Goal: Information Seeking & Learning: Learn about a topic

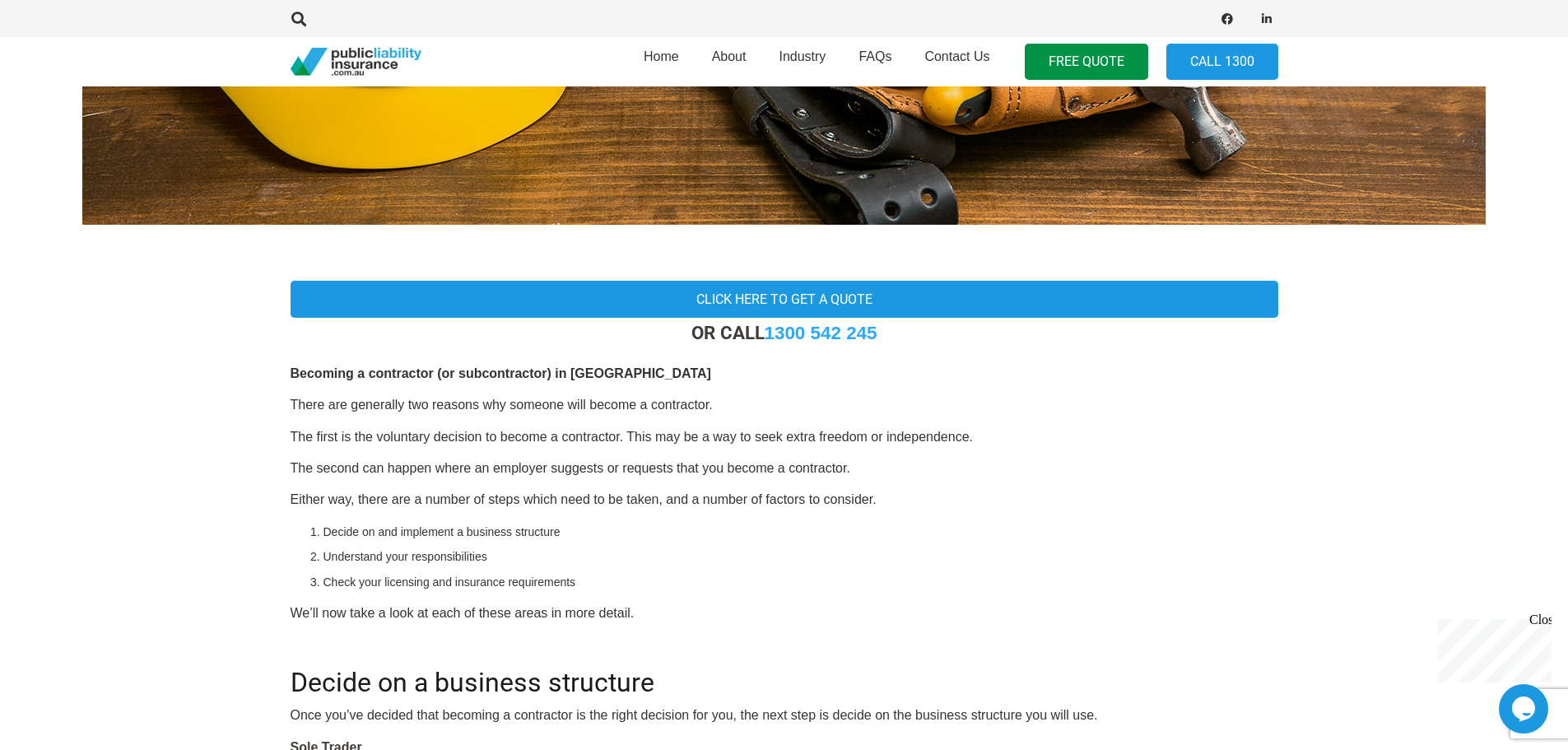
click at [725, 461] on p "The second can happen where an employer suggests or requests that you become a …" at bounding box center [784, 468] width 988 height 18
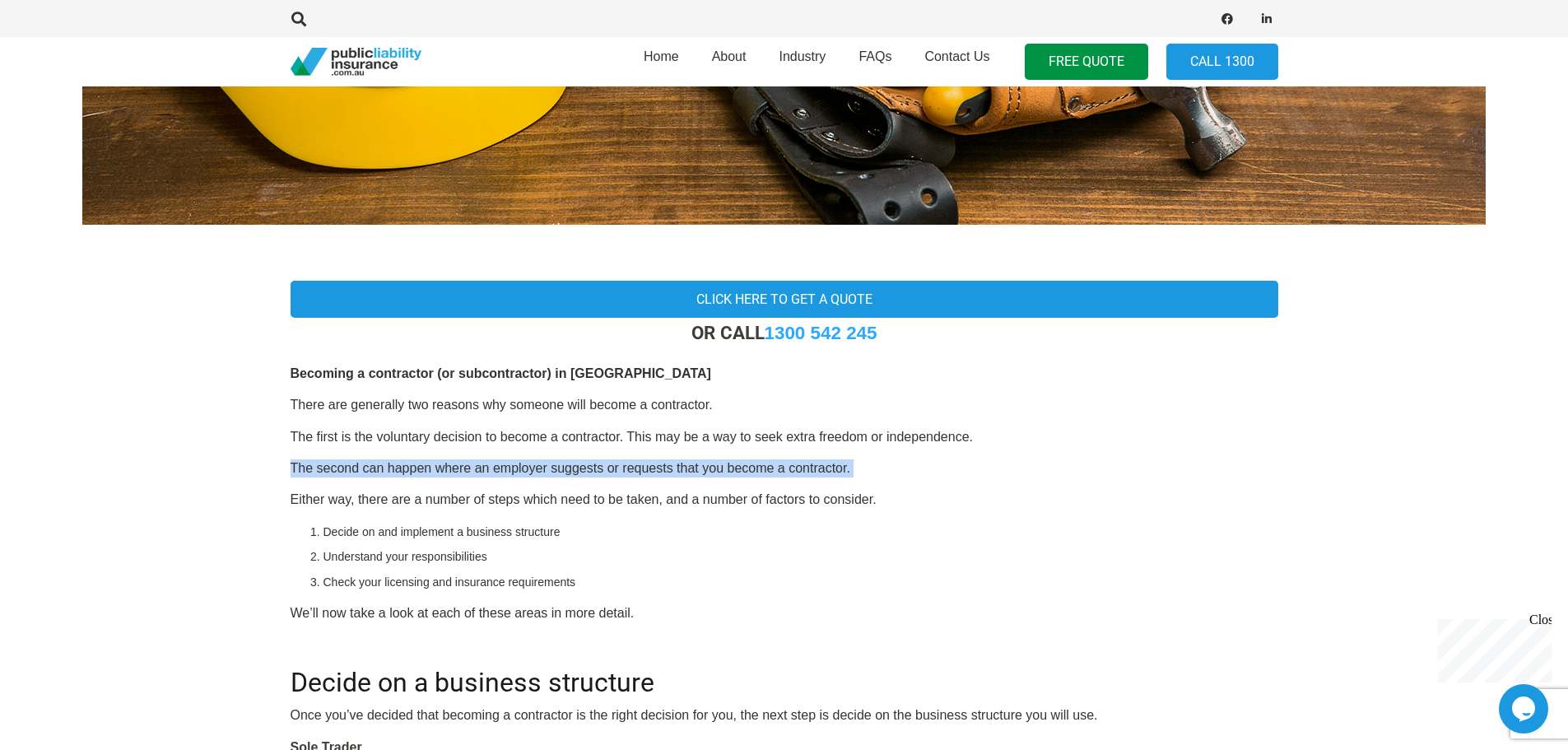
click at [725, 461] on p "The second can happen where an employer suggests or requests that you become a …" at bounding box center [784, 468] width 988 height 18
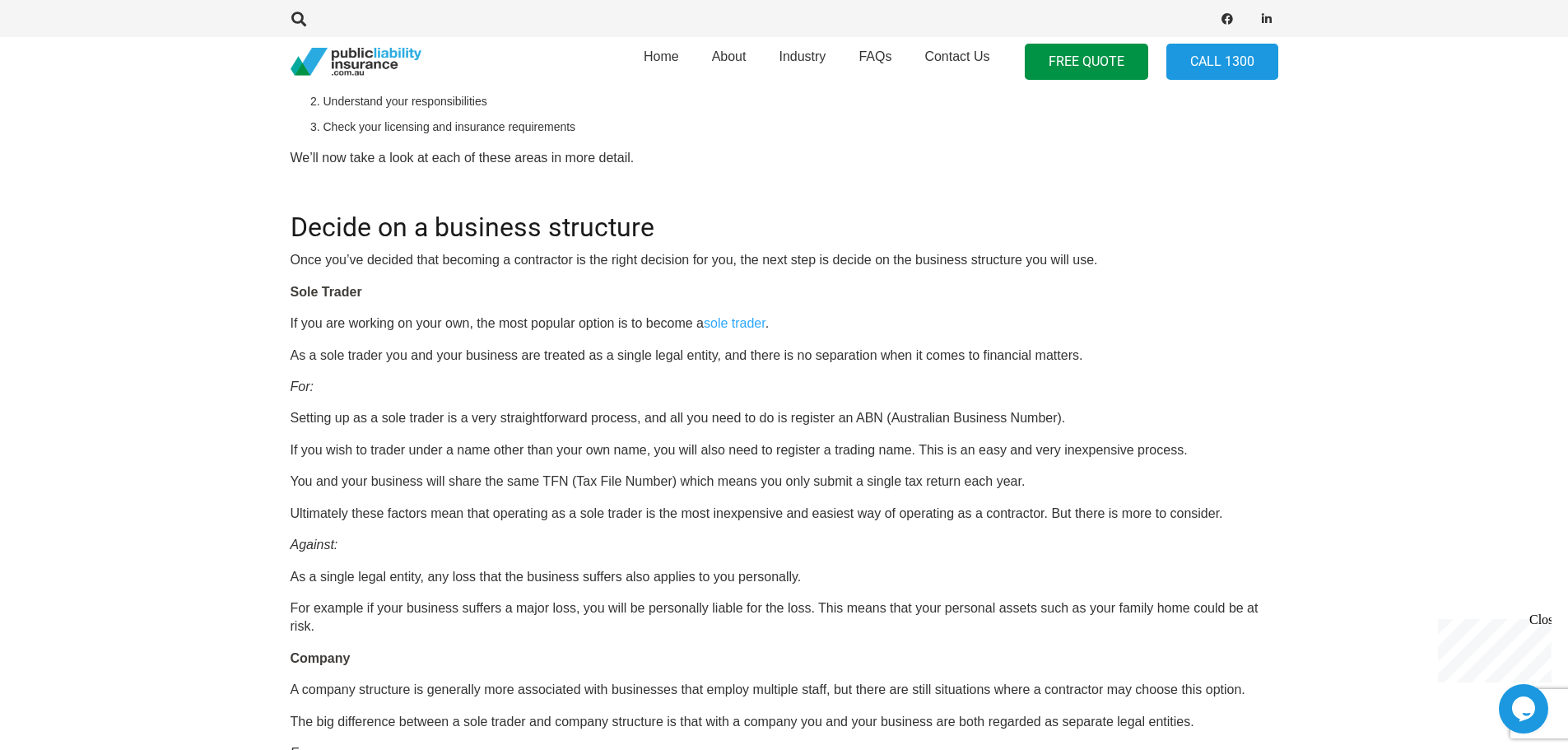
scroll to position [823, 0]
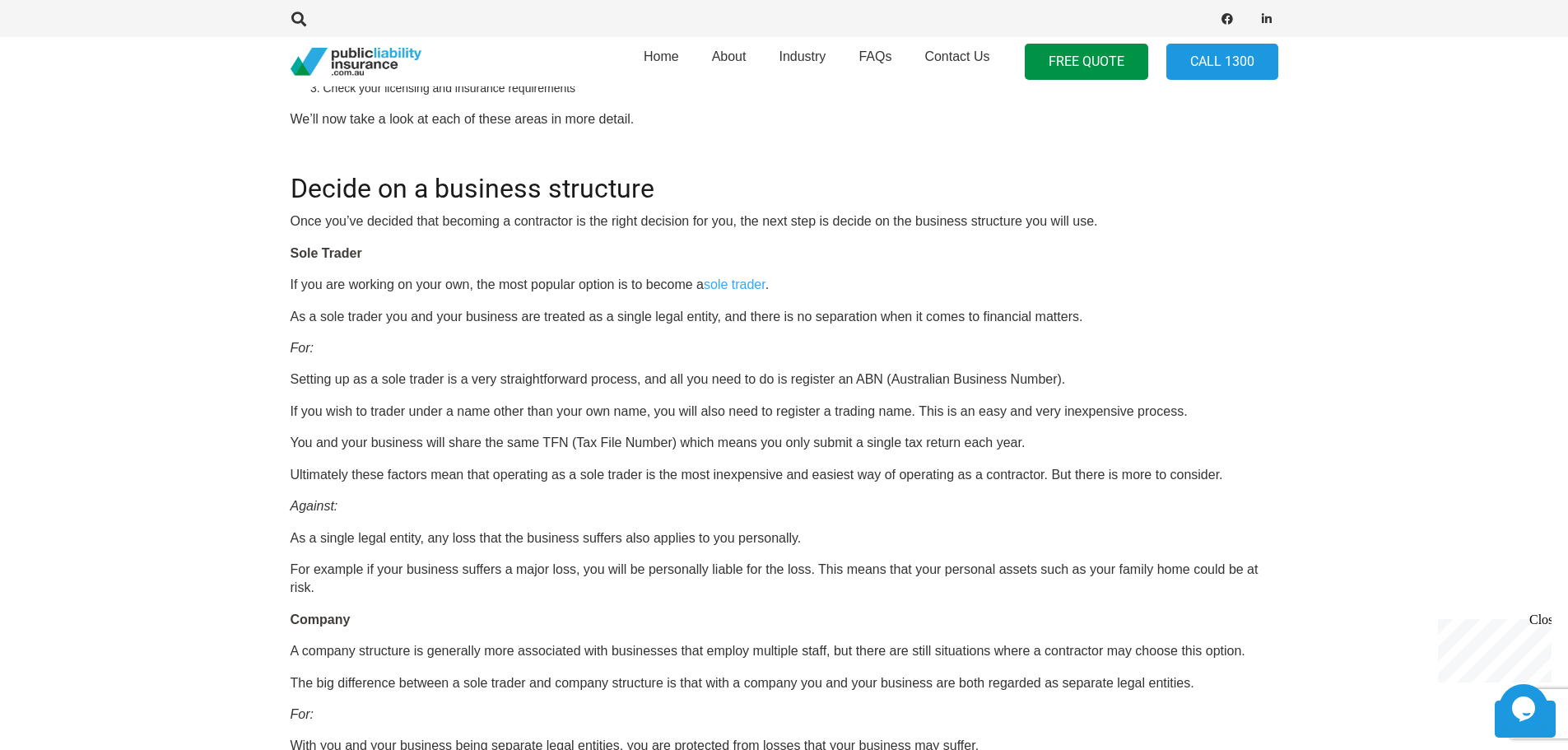
click at [702, 318] on p "As a sole trader you and your business are treated as a single legal entity, an…" at bounding box center [784, 316] width 988 height 18
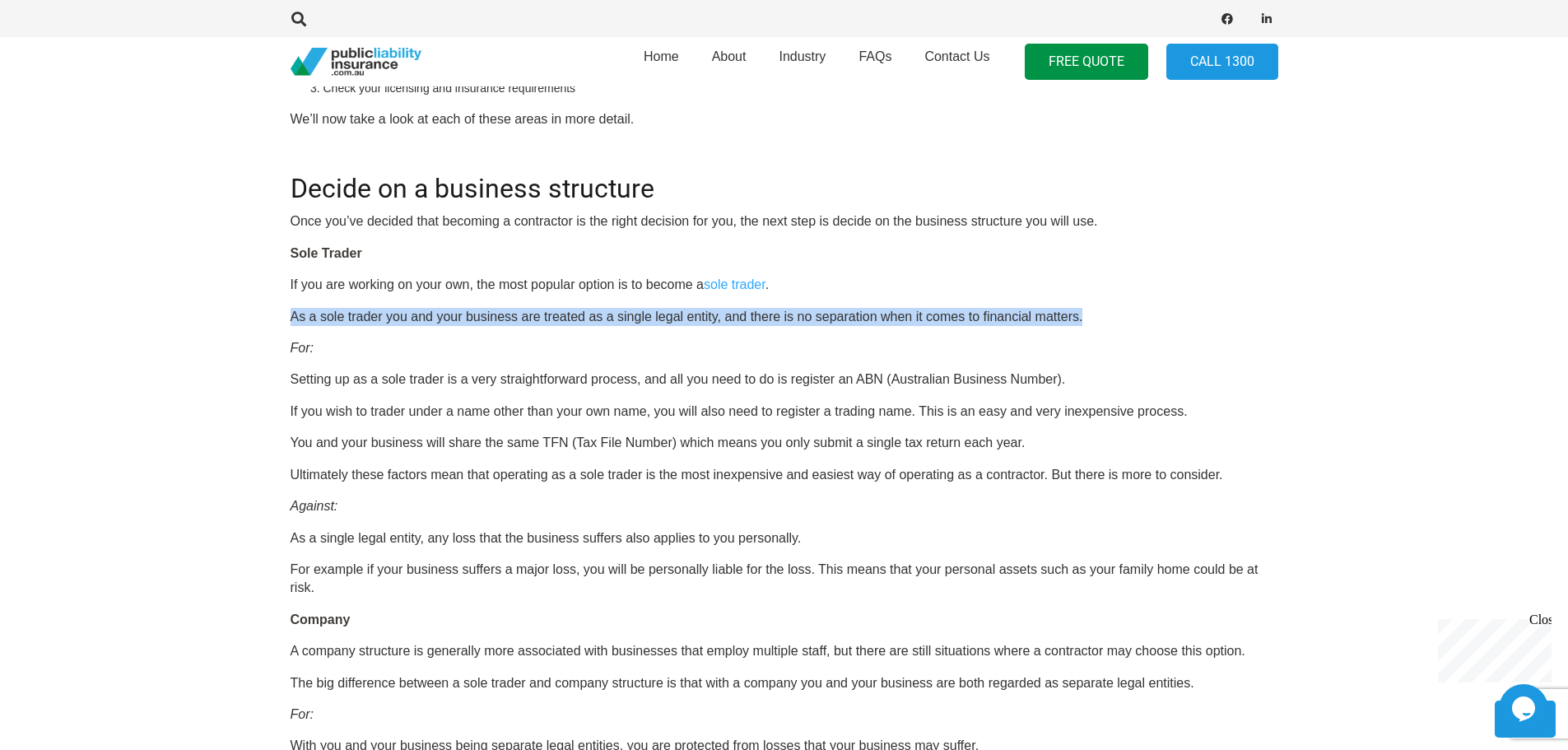
click at [702, 318] on p "As a sole trader you and your business are treated as a single legal entity, an…" at bounding box center [784, 316] width 988 height 18
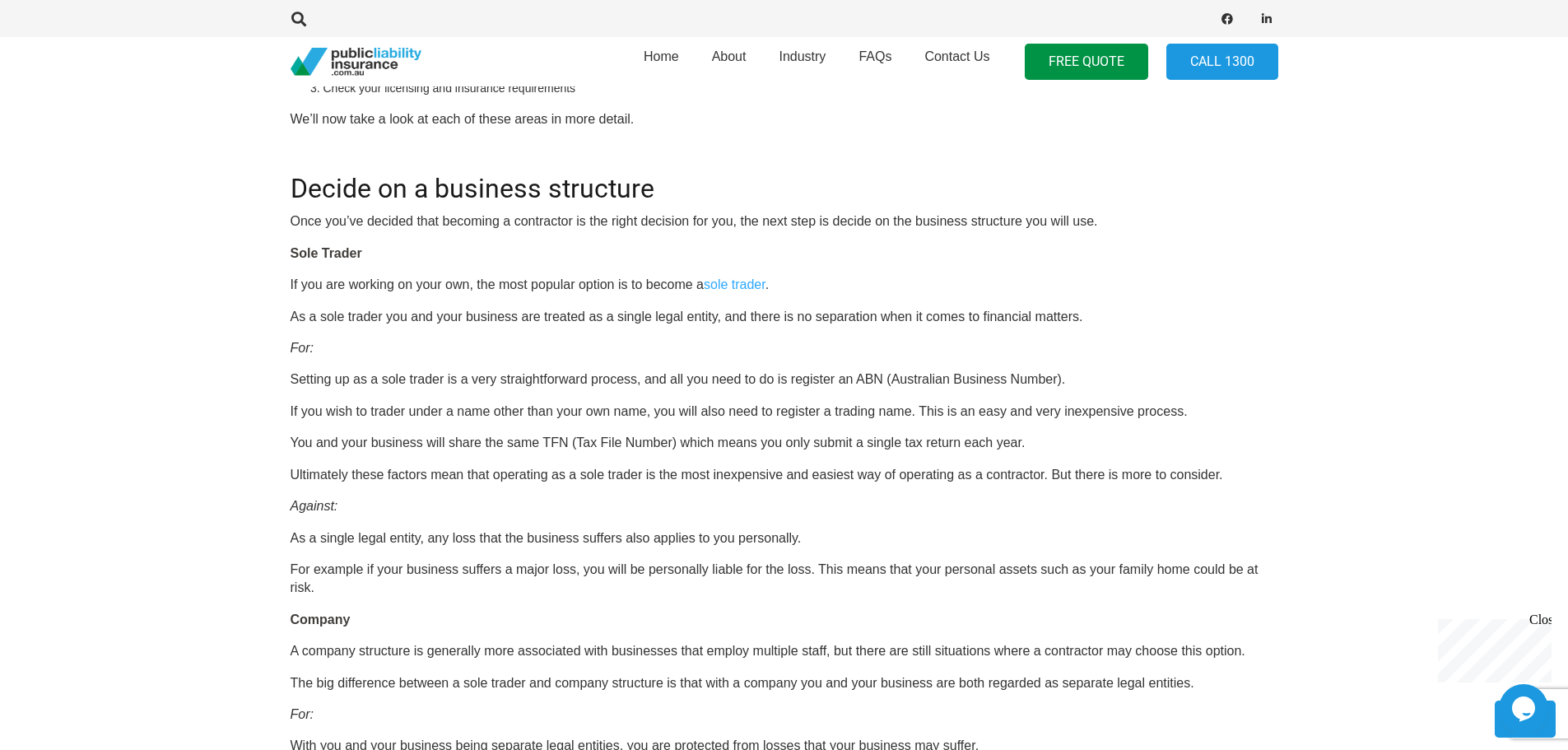
click at [893, 376] on p "Setting up as a sole trader is a very straightforward process, and all you need…" at bounding box center [784, 379] width 988 height 18
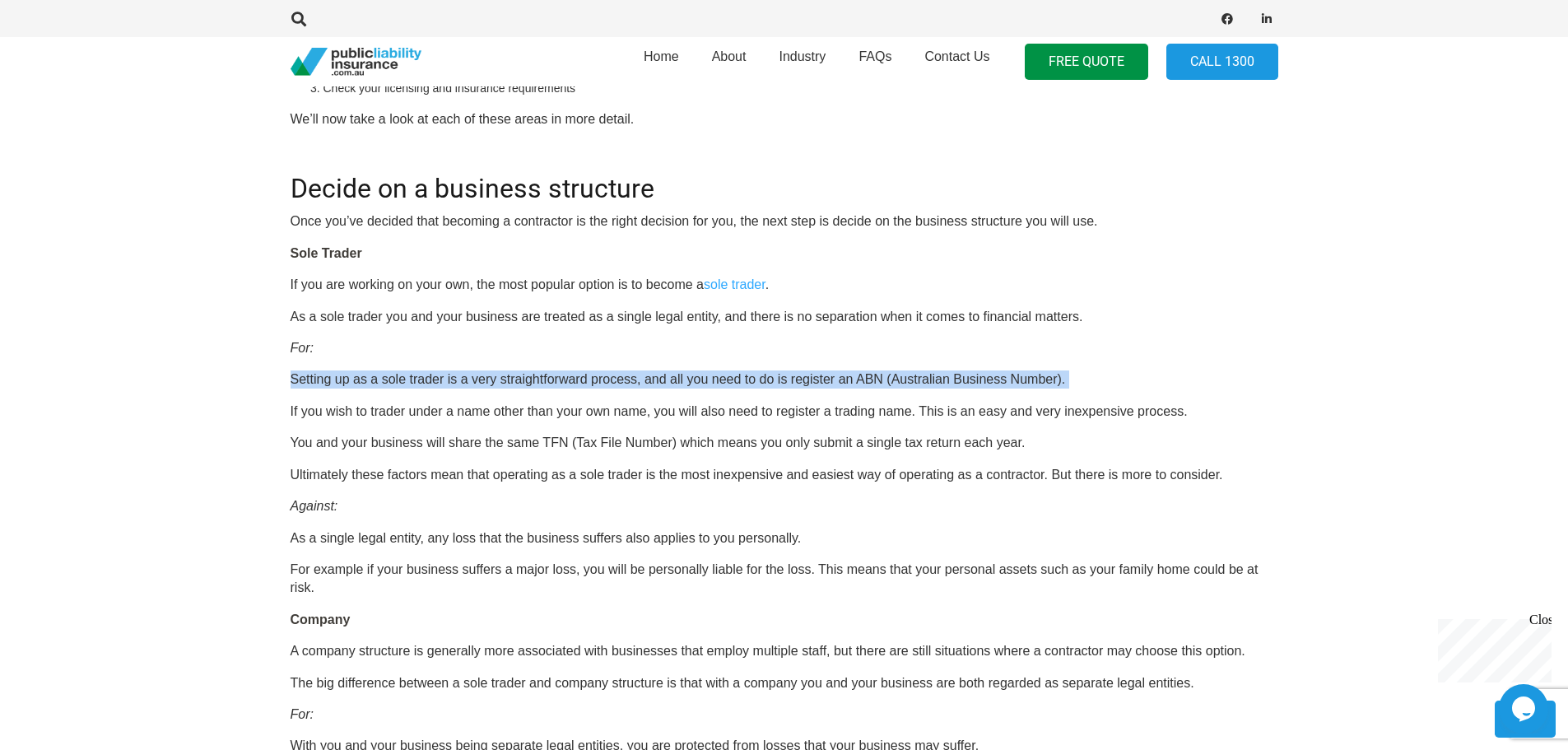
click at [893, 376] on p "Setting up as a sole trader is a very straightforward process, and all you need…" at bounding box center [784, 379] width 988 height 18
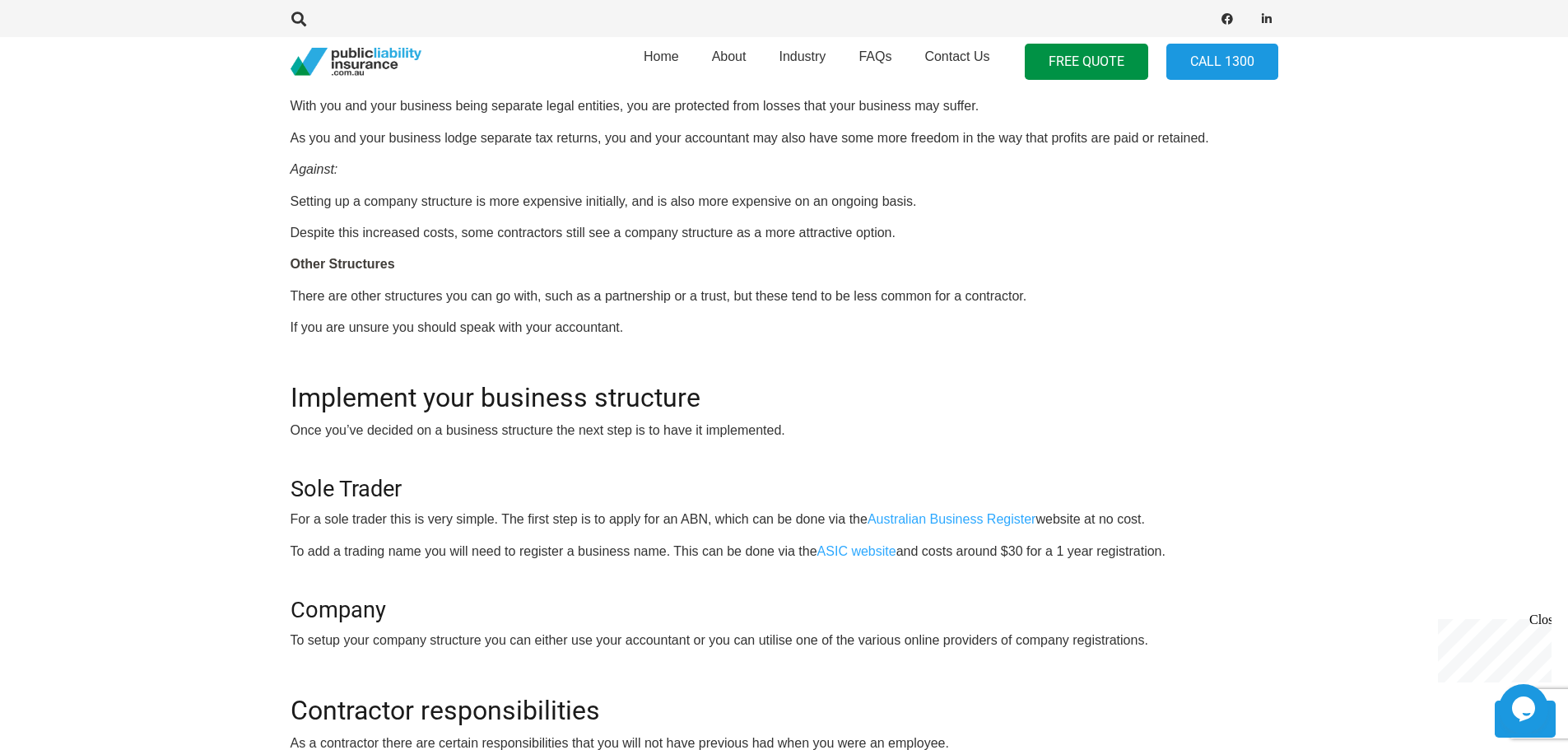
scroll to position [1482, 0]
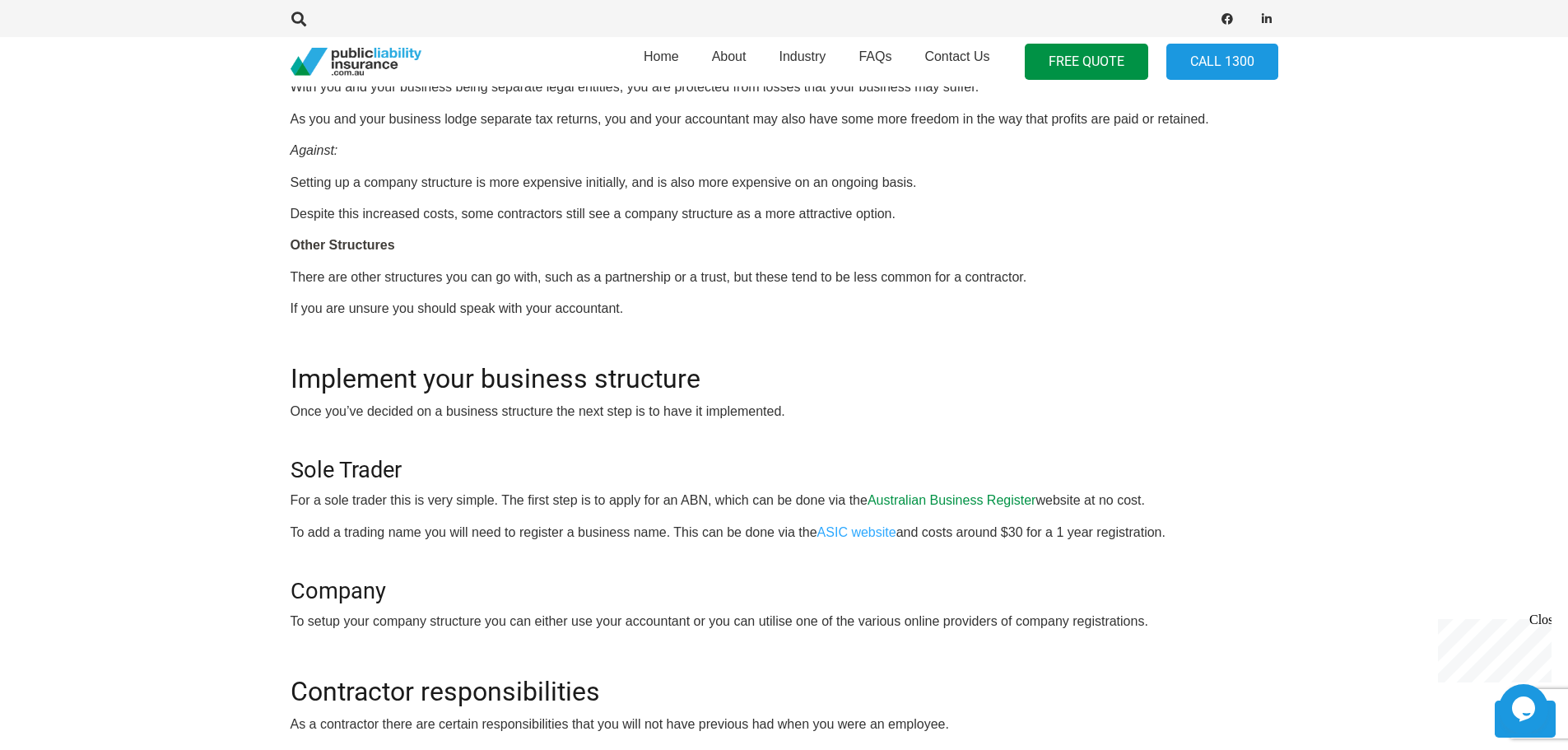
click at [974, 497] on link "Australian Business Register" at bounding box center [951, 500] width 168 height 14
